Goal: Transaction & Acquisition: Download file/media

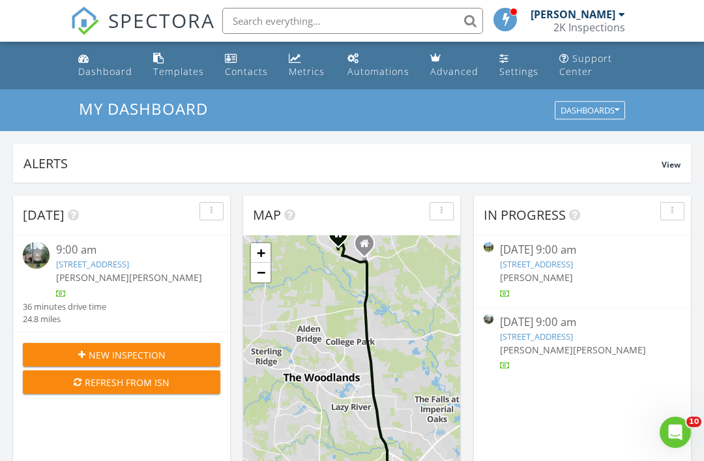
click at [129, 260] on link "15106 Olde Tavern Ct, Houston, TX 77068" at bounding box center [92, 264] width 73 height 12
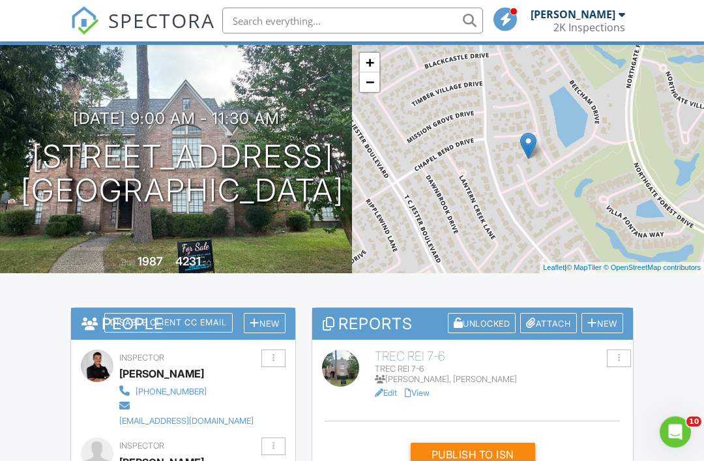
scroll to position [89, 0]
click at [420, 395] on link "View" at bounding box center [417, 393] width 25 height 10
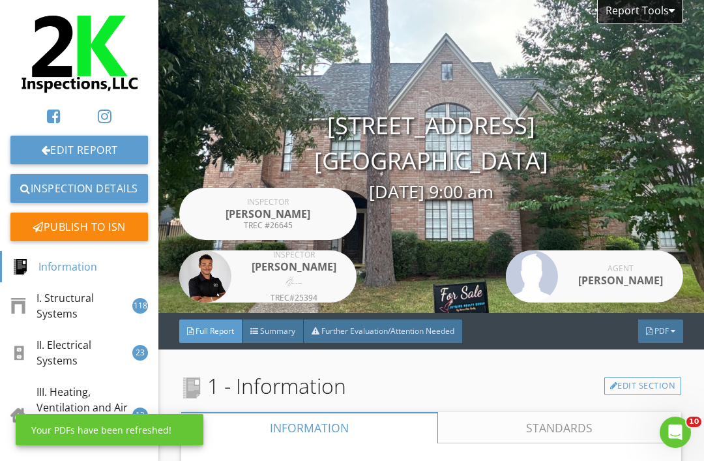
click at [673, 313] on div "Full Report Summary Further Evaluation/Attention Needed PDF" at bounding box center [430, 331] width 545 height 36
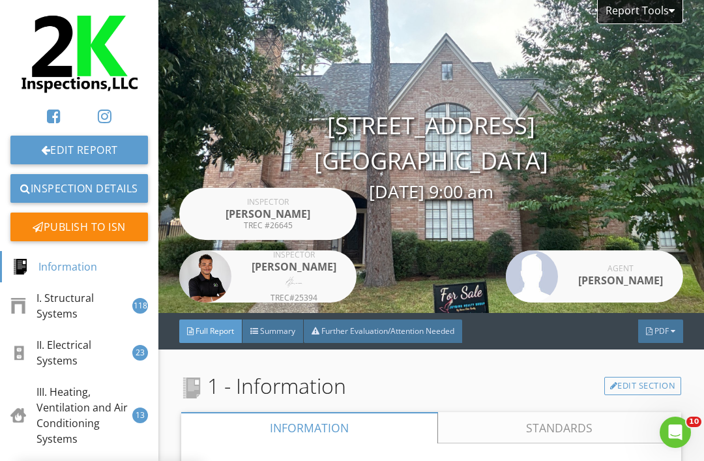
click at [659, 324] on div "PDF" at bounding box center [660, 330] width 45 height 23
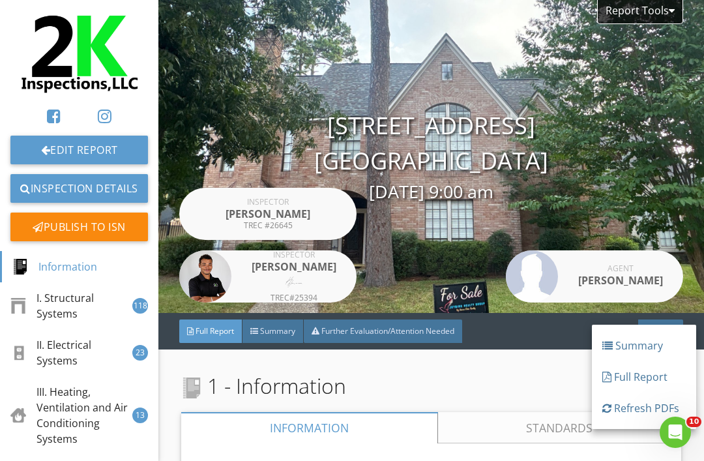
click at [636, 378] on div "Full Report" at bounding box center [643, 377] width 83 height 16
